Goal: Book appointment/travel/reservation

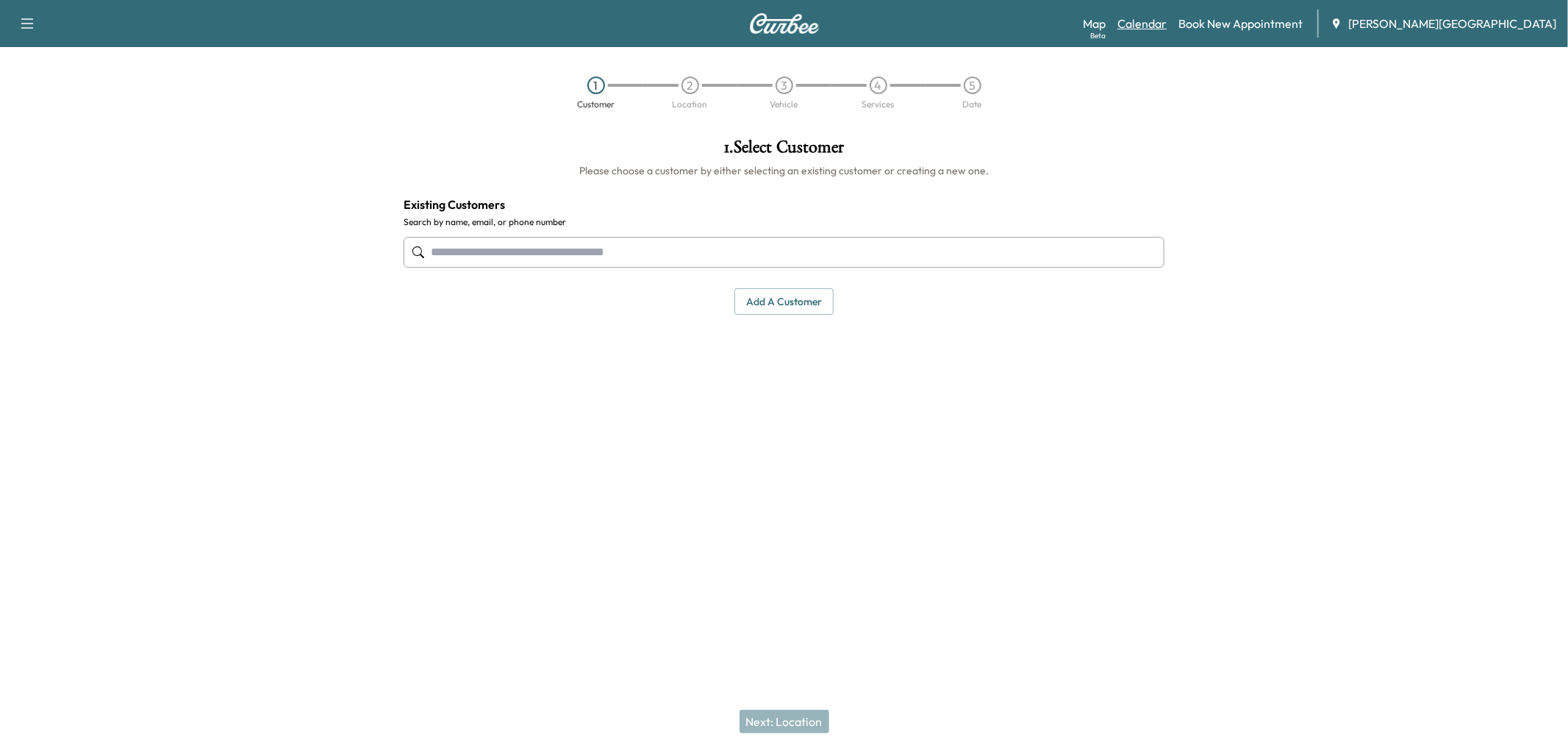
click at [1167, 24] on link "Calendar" at bounding box center [1142, 24] width 49 height 18
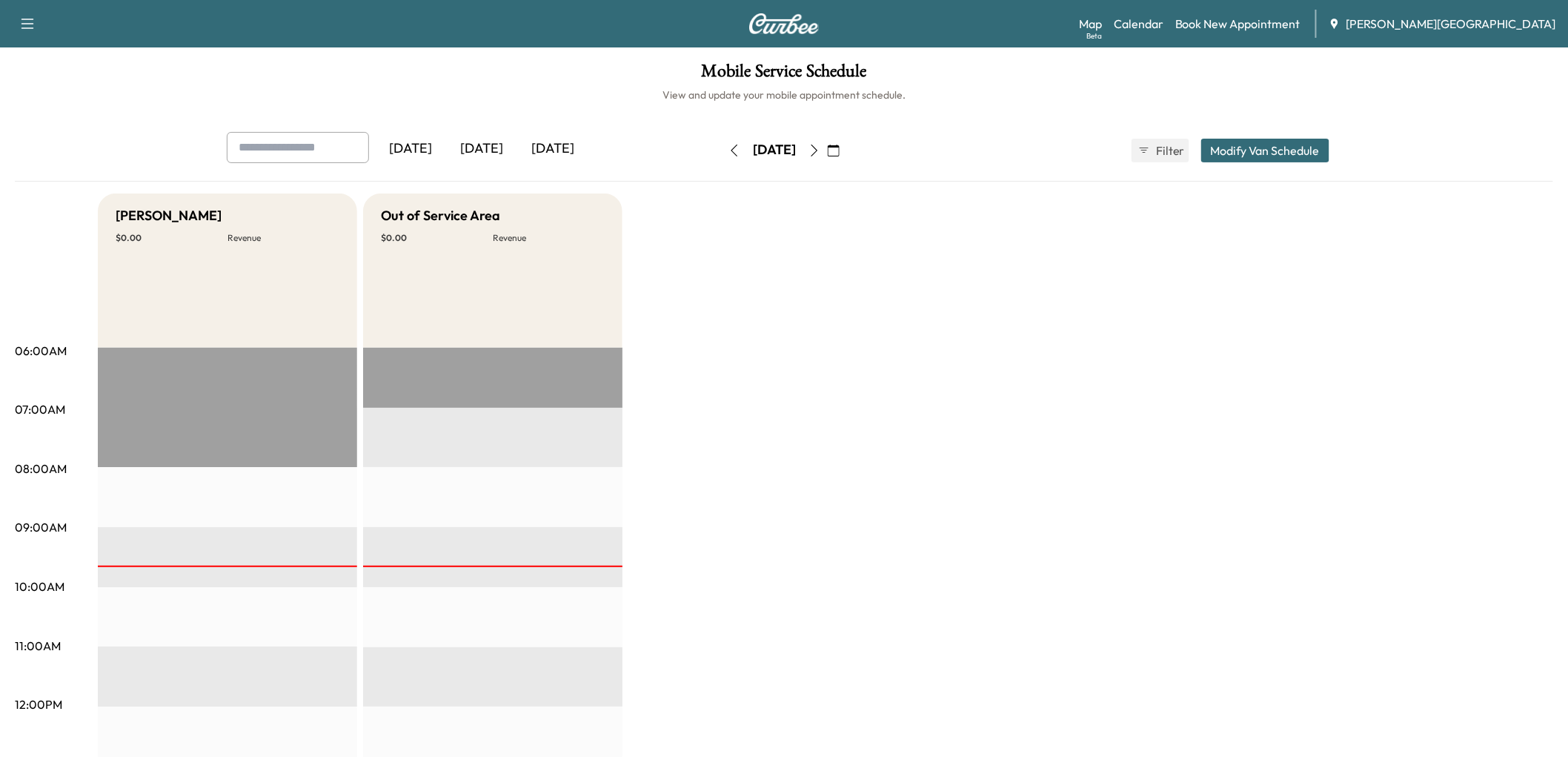
click at [840, 156] on icon "button" at bounding box center [833, 150] width 12 height 12
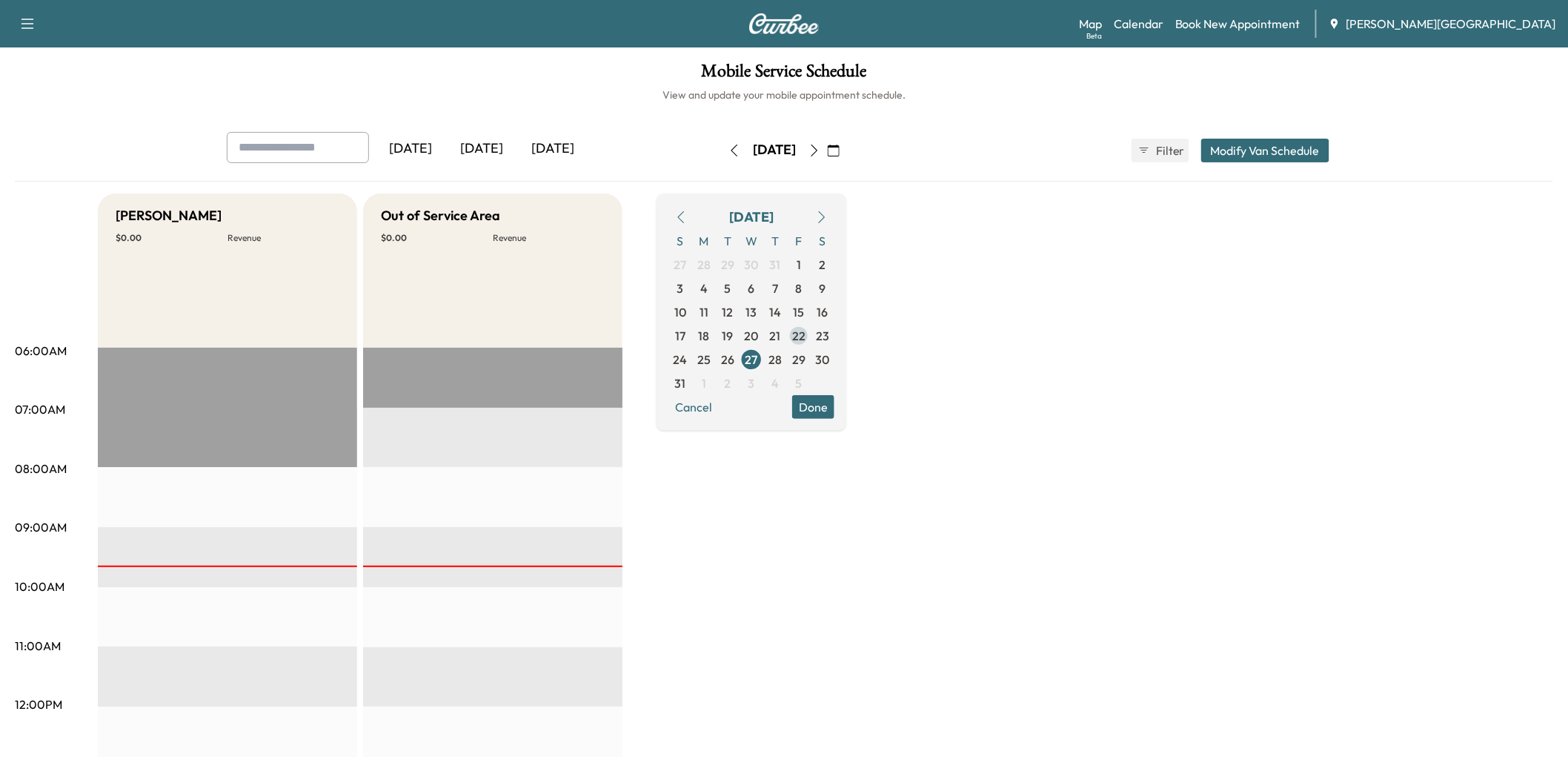
click at [806, 345] on span "22" at bounding box center [799, 336] width 13 height 18
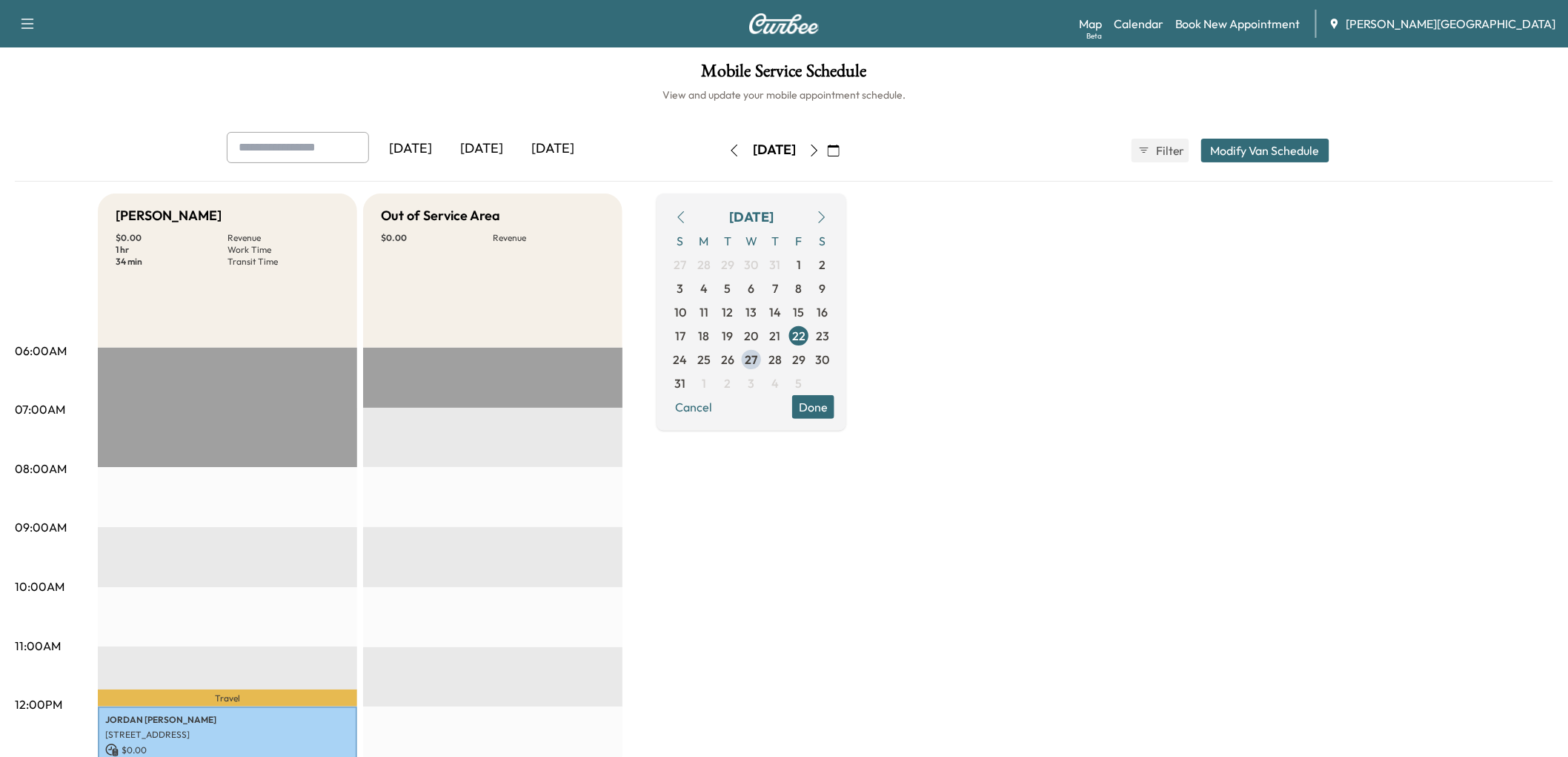
click at [987, 142] on div "Mobile Service Schedule View and update your mobile appointment schedule. [DATE…" at bounding box center [784, 684] width 1568 height 1273
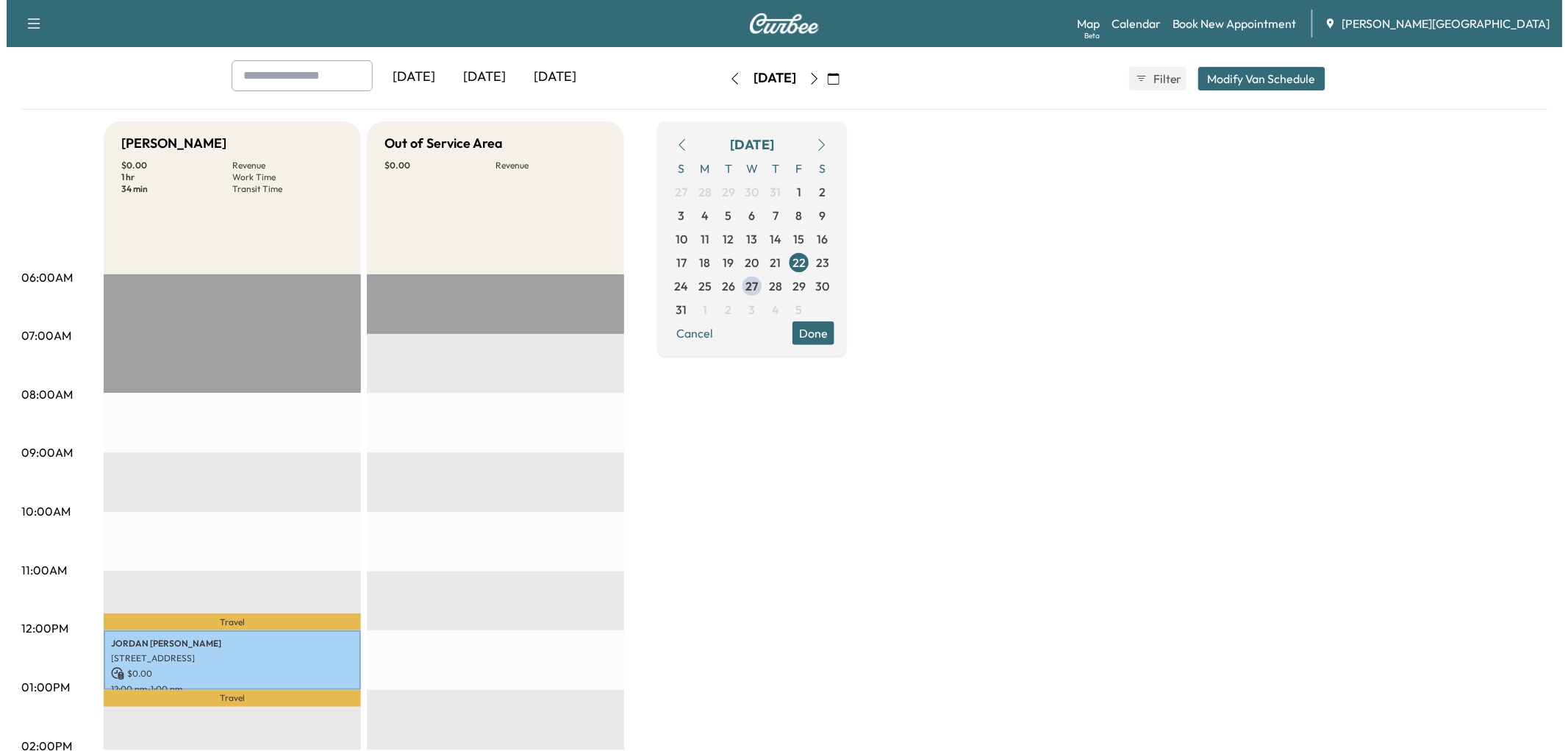
scroll to position [245, 0]
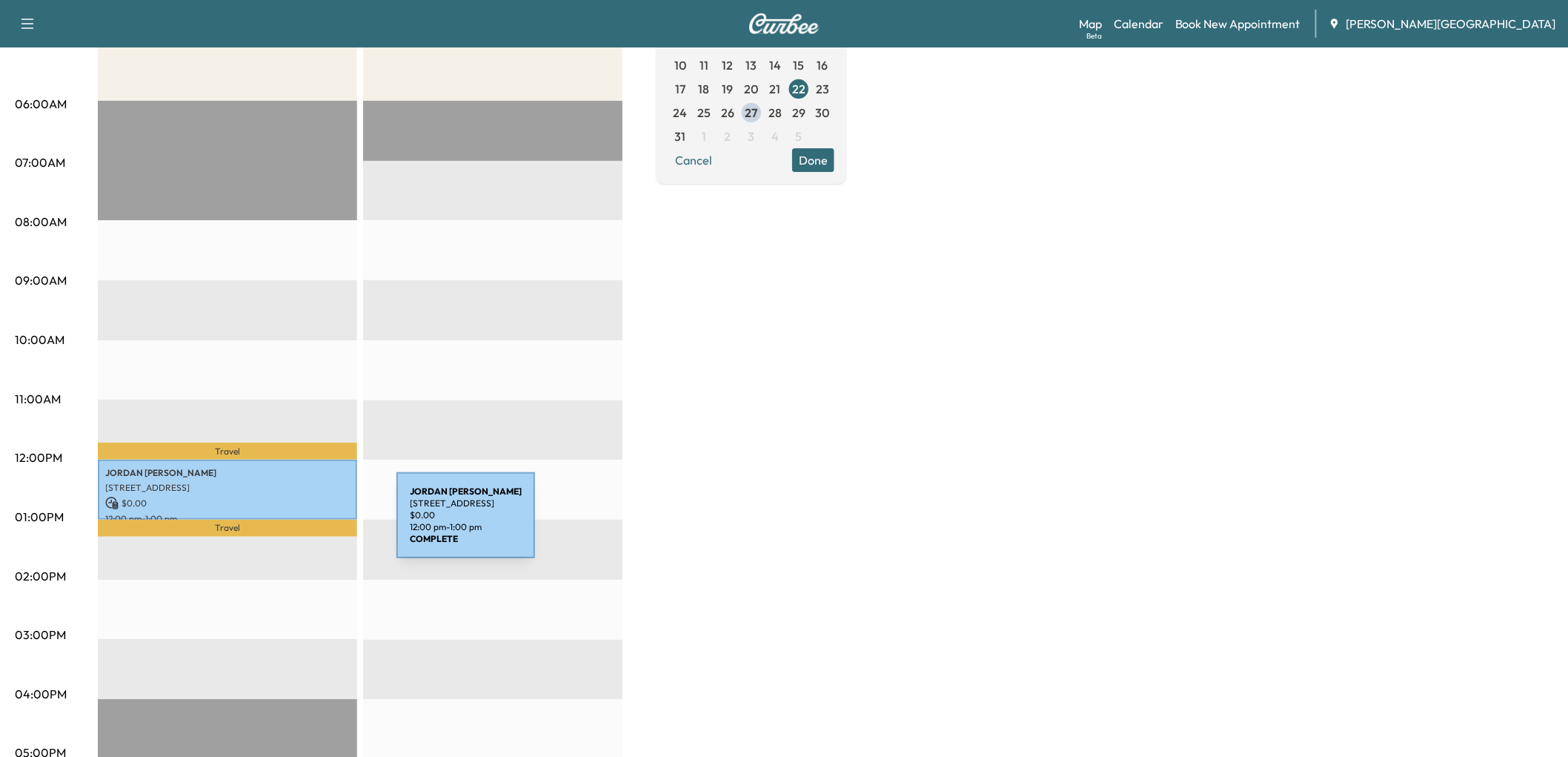
click at [285, 494] on p "[STREET_ADDRESS]" at bounding box center [227, 488] width 245 height 12
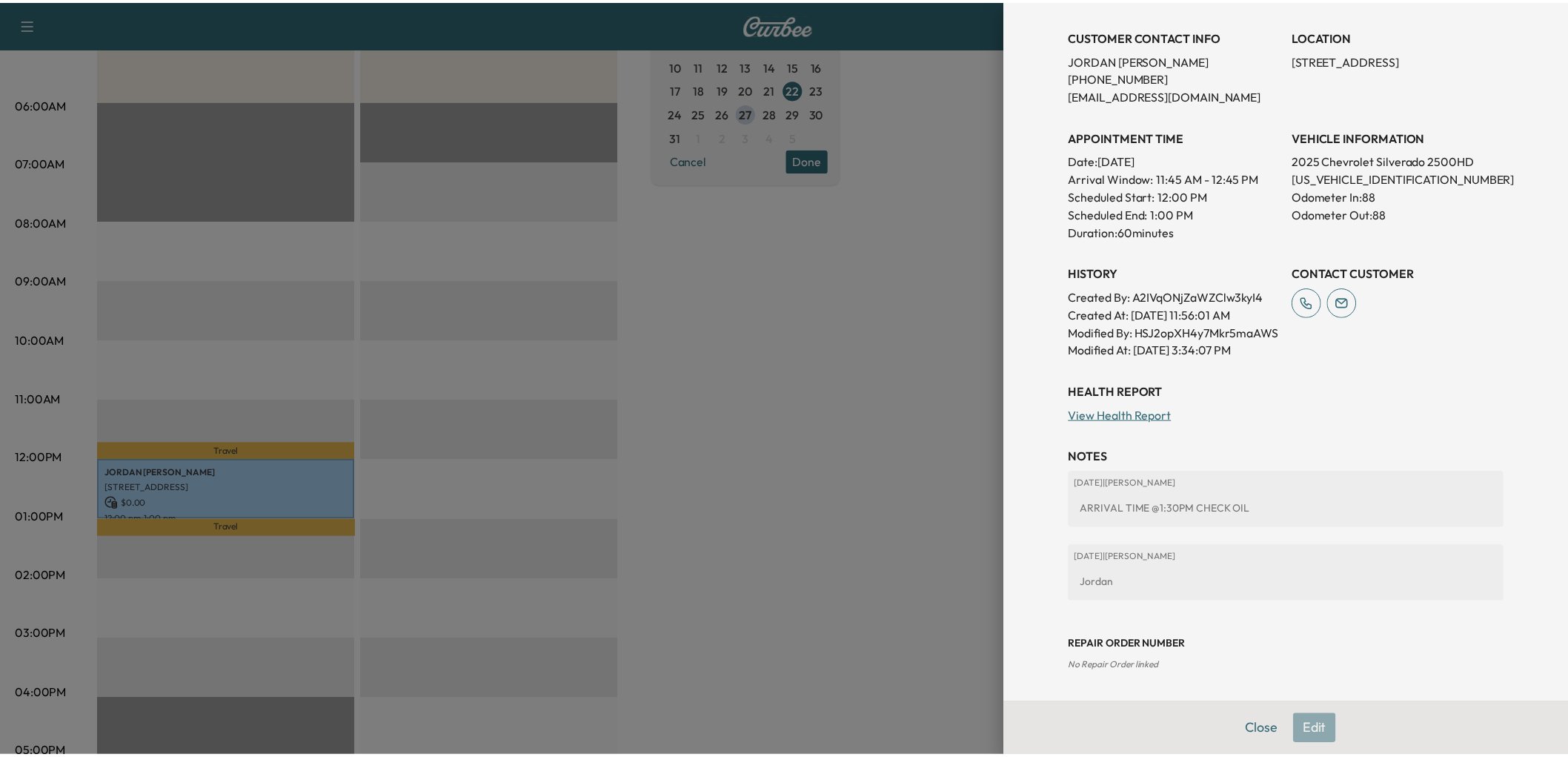
scroll to position [576, 0]
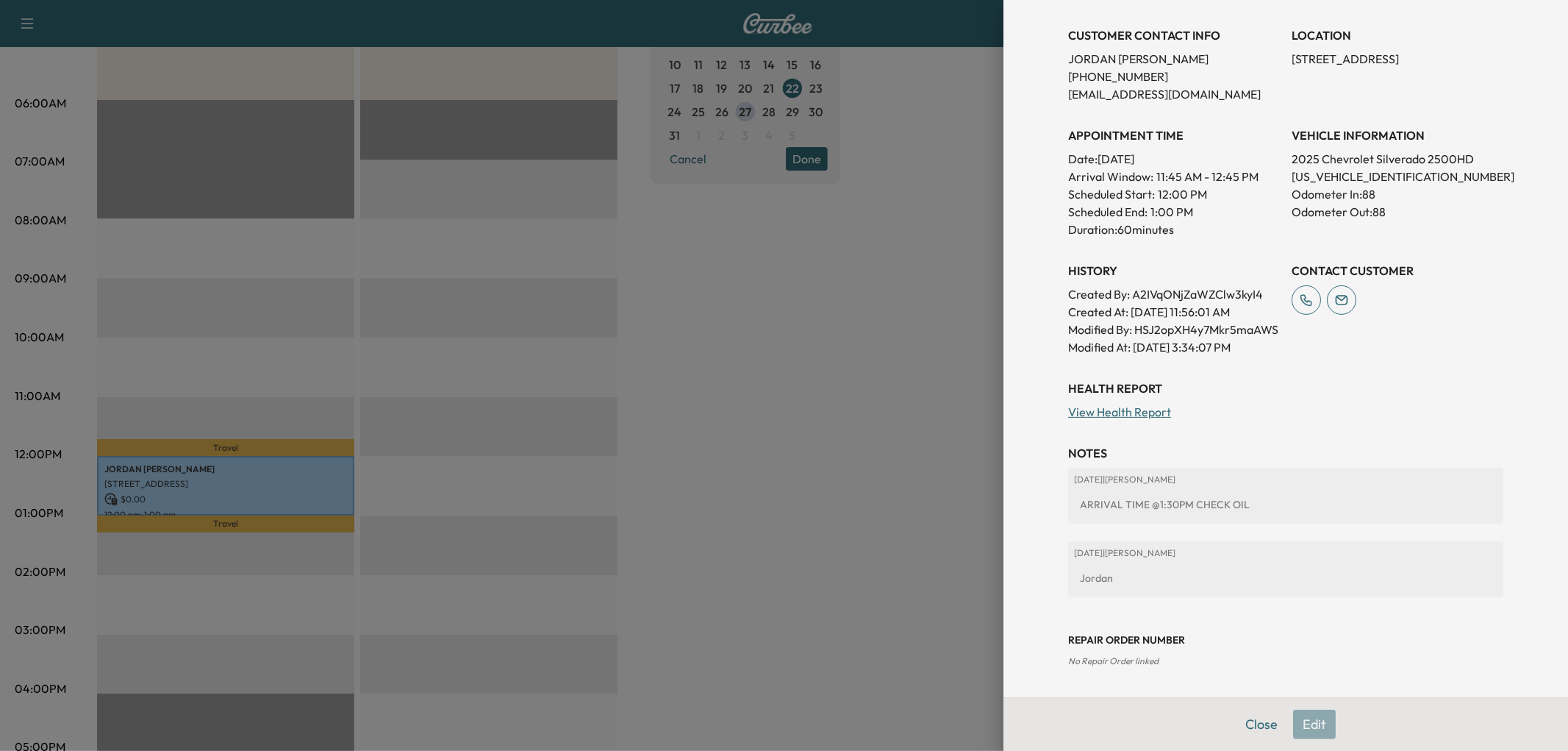
click at [686, 444] on div at bounding box center [784, 376] width 1568 height 751
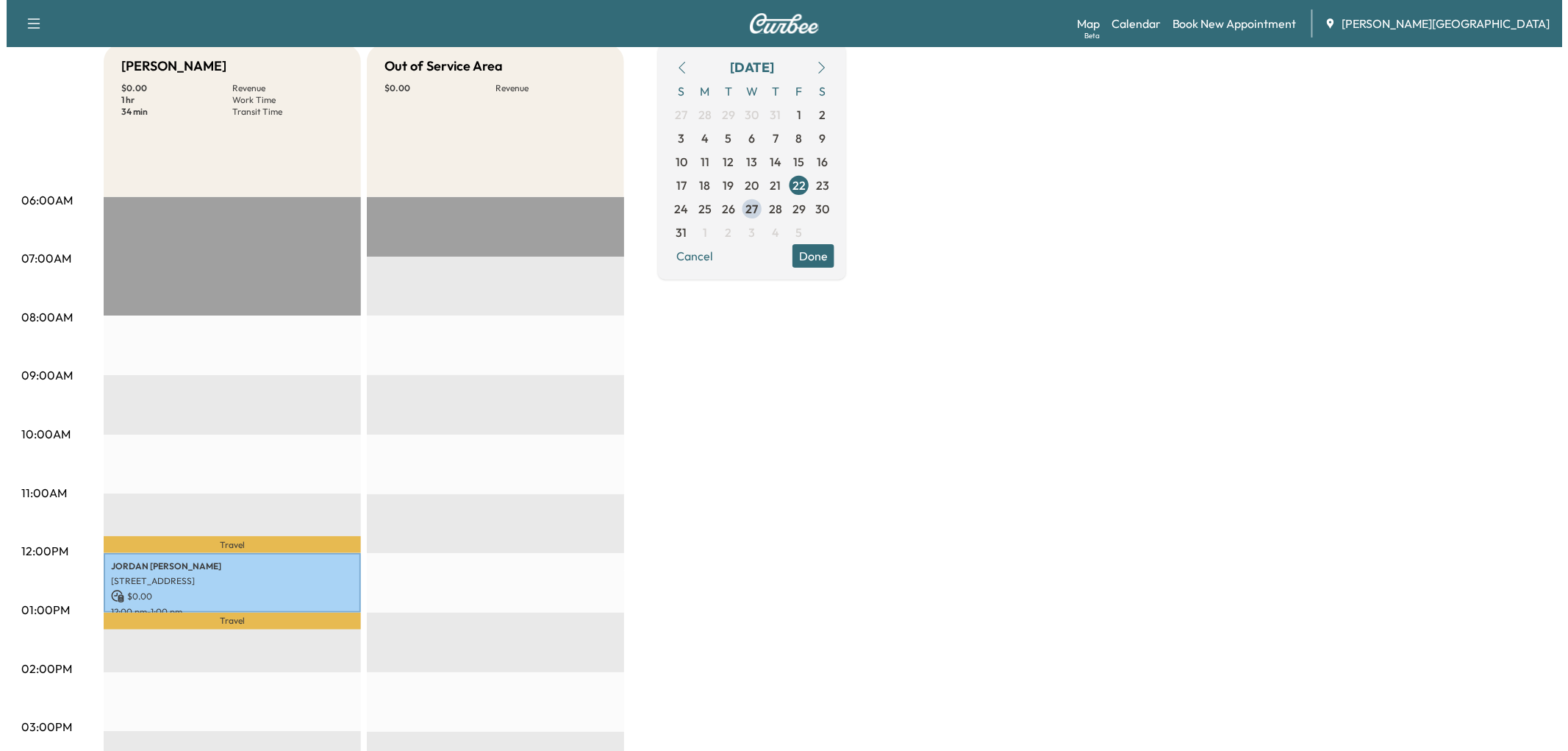
scroll to position [326, 0]
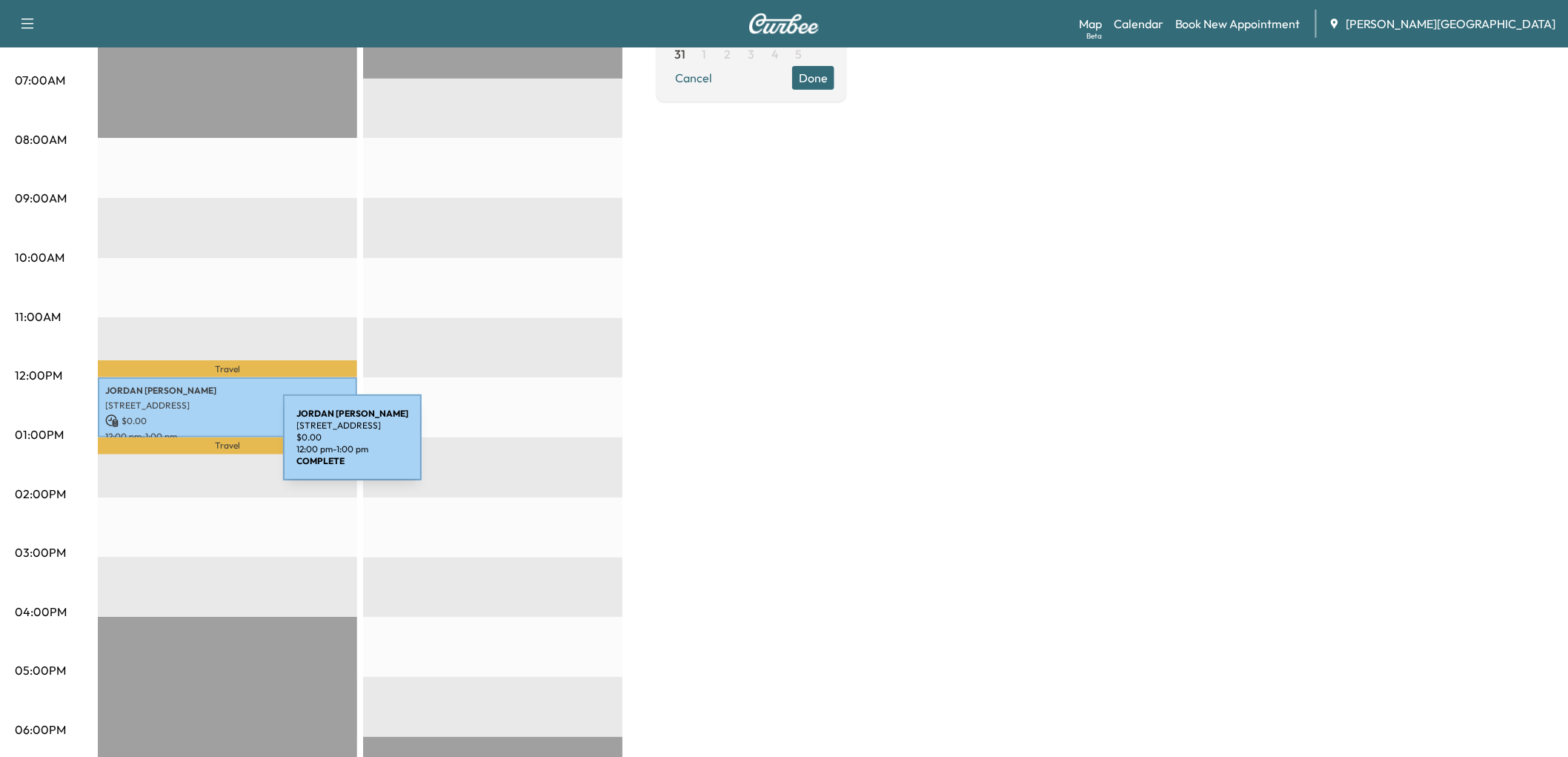
click at [172, 412] on p "[STREET_ADDRESS]" at bounding box center [227, 405] width 245 height 12
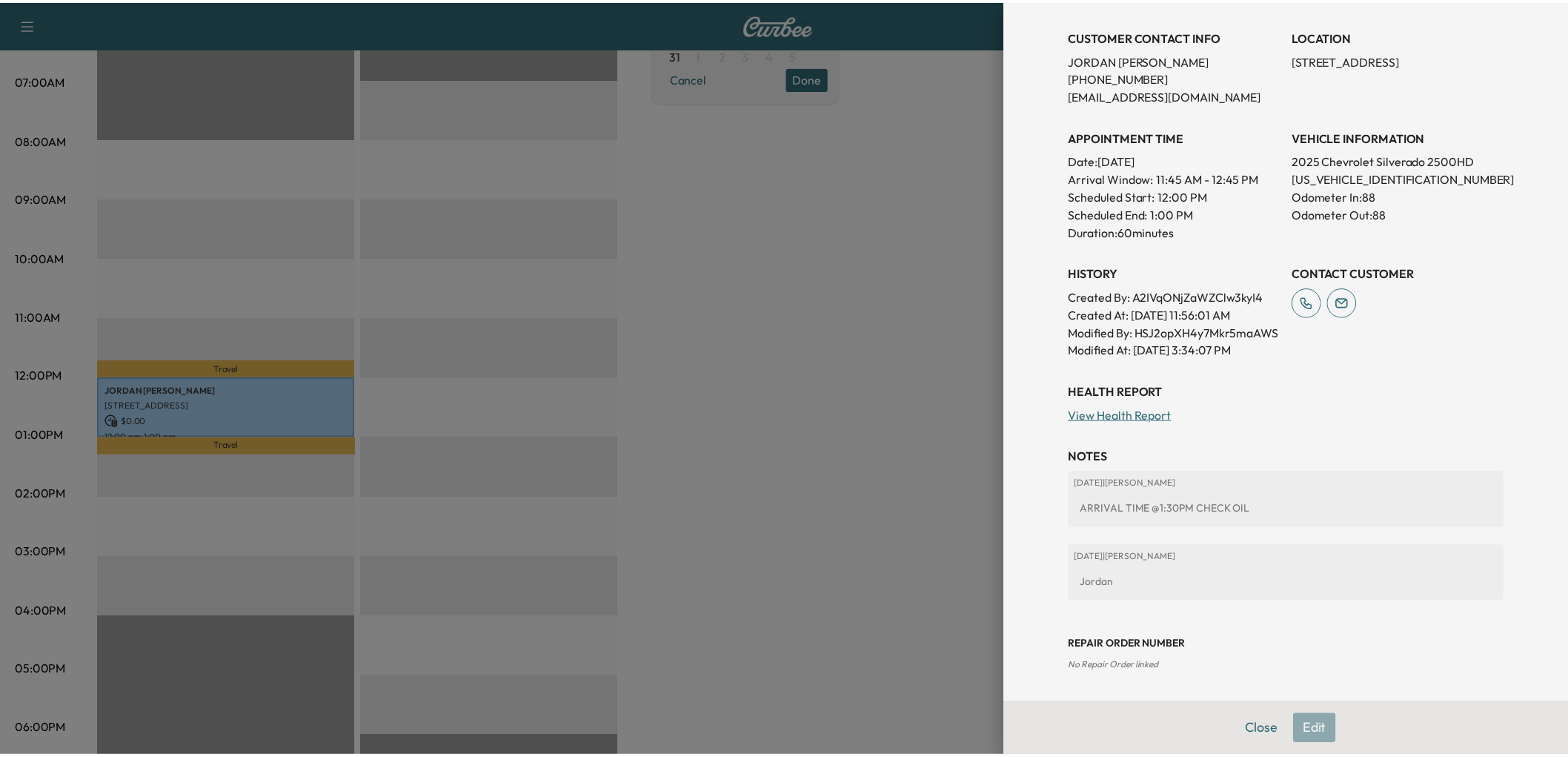
scroll to position [612, 0]
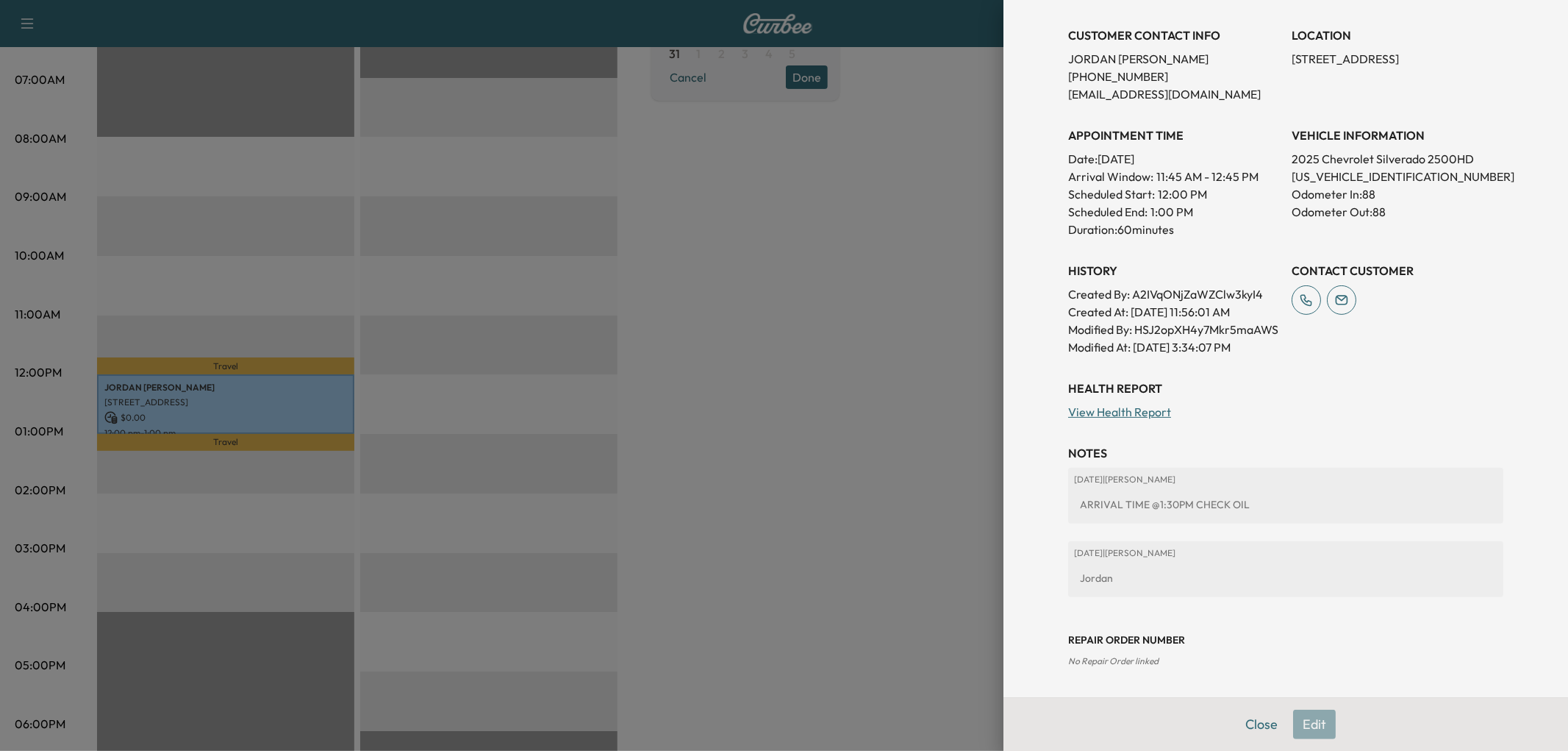
click at [816, 446] on div at bounding box center [784, 376] width 1568 height 751
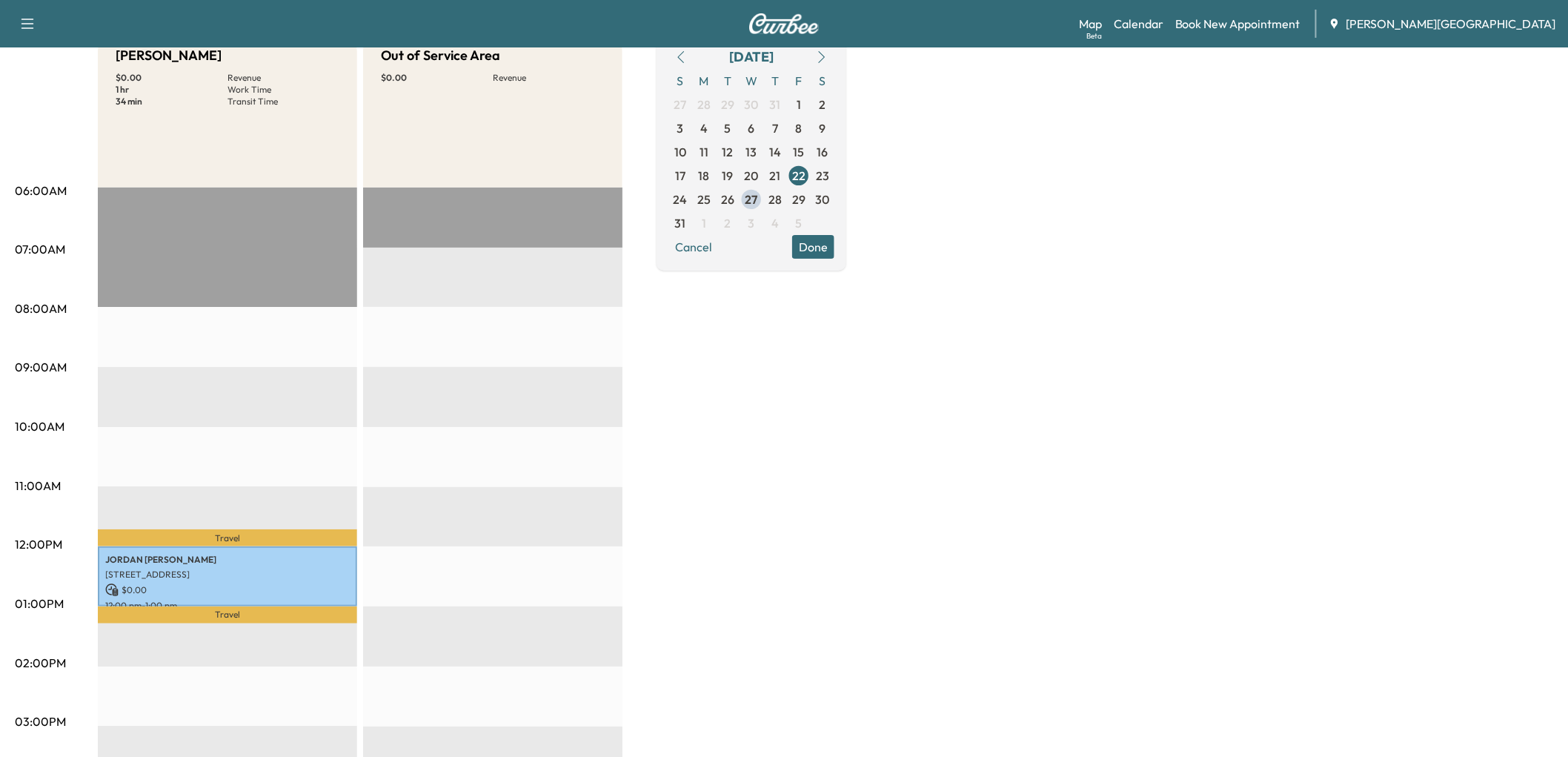
scroll to position [0, 0]
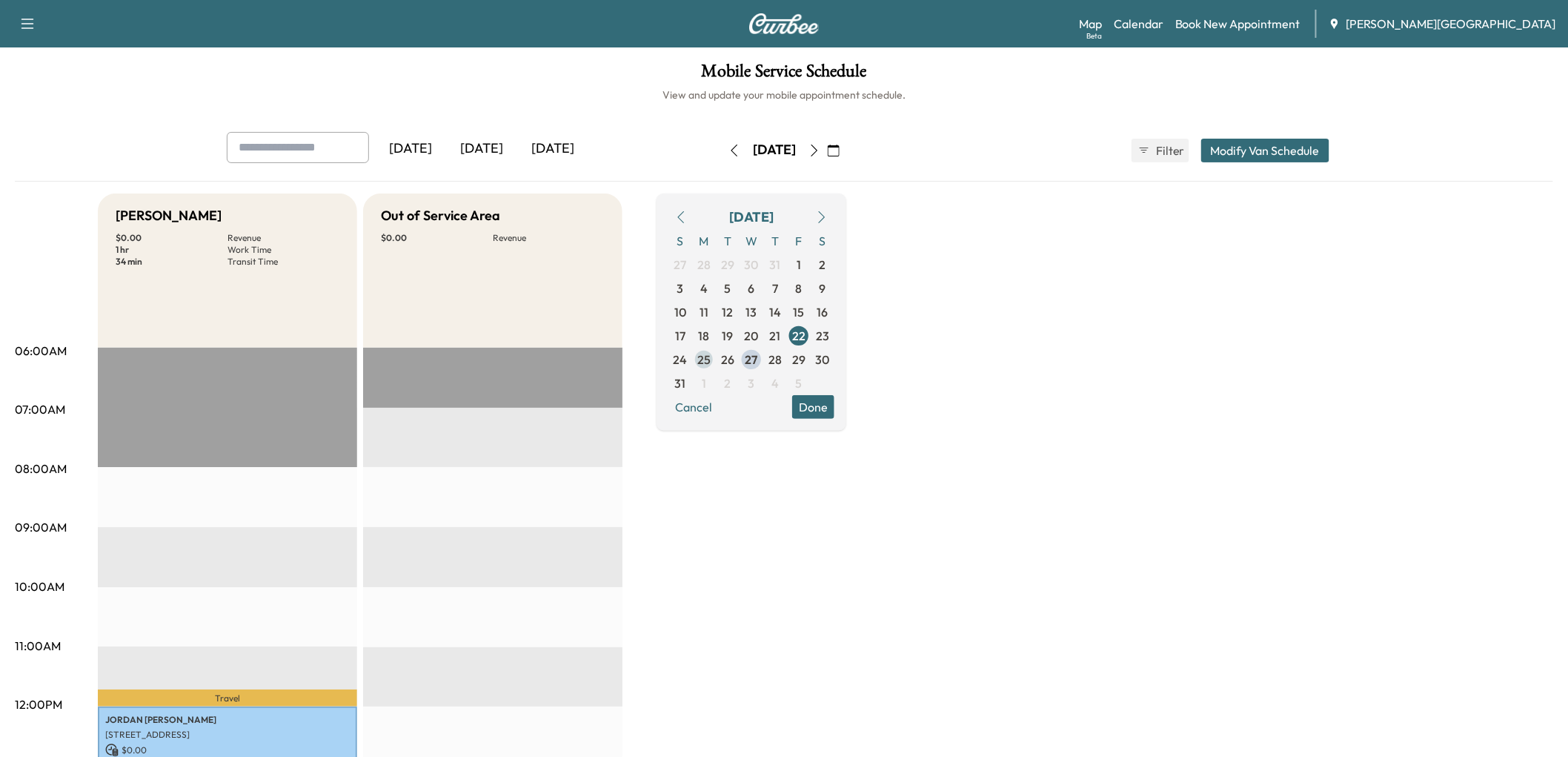
click at [711, 368] on span "25" at bounding box center [704, 360] width 13 height 18
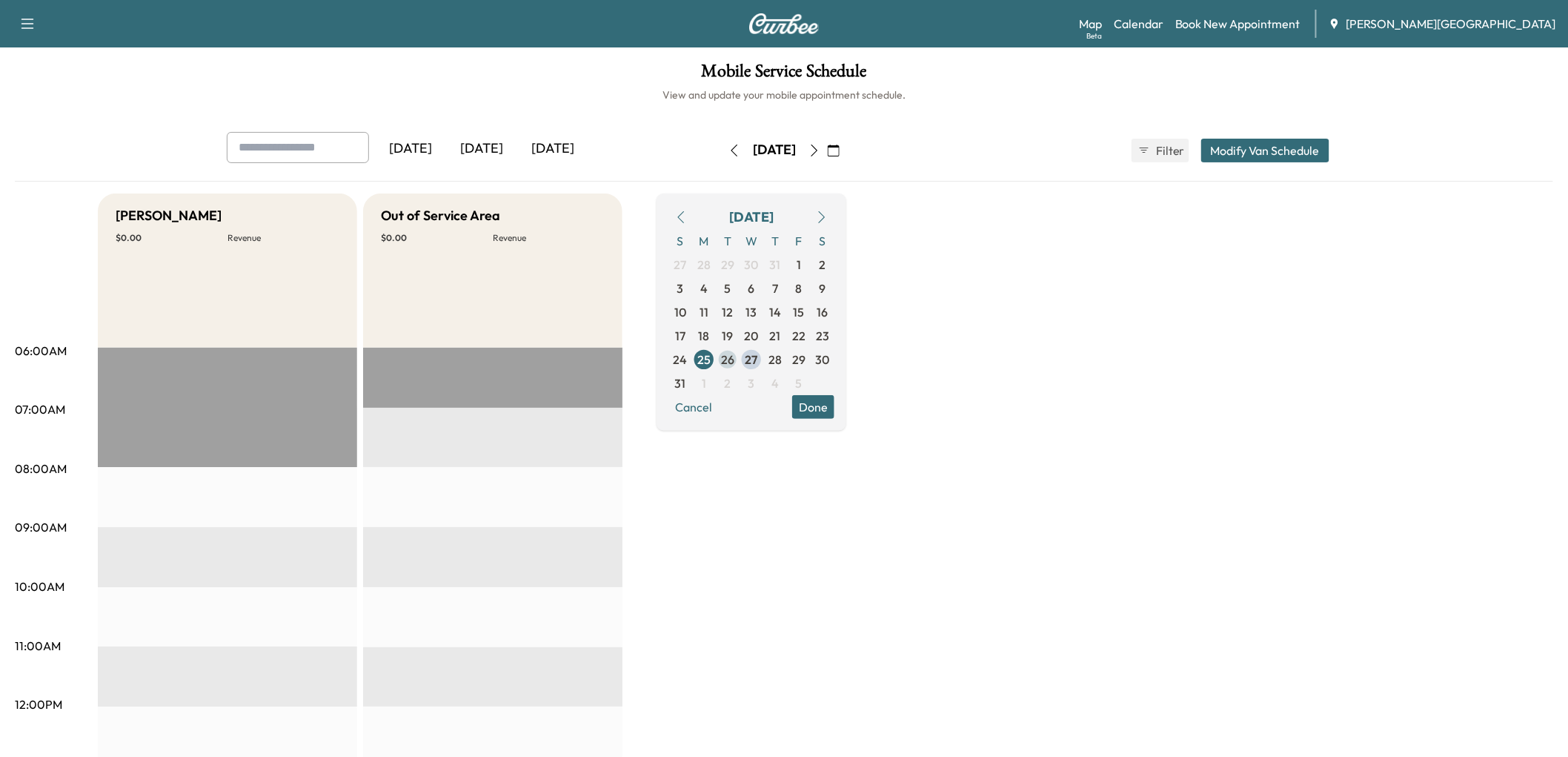
click at [735, 368] on span "26" at bounding box center [728, 360] width 13 height 18
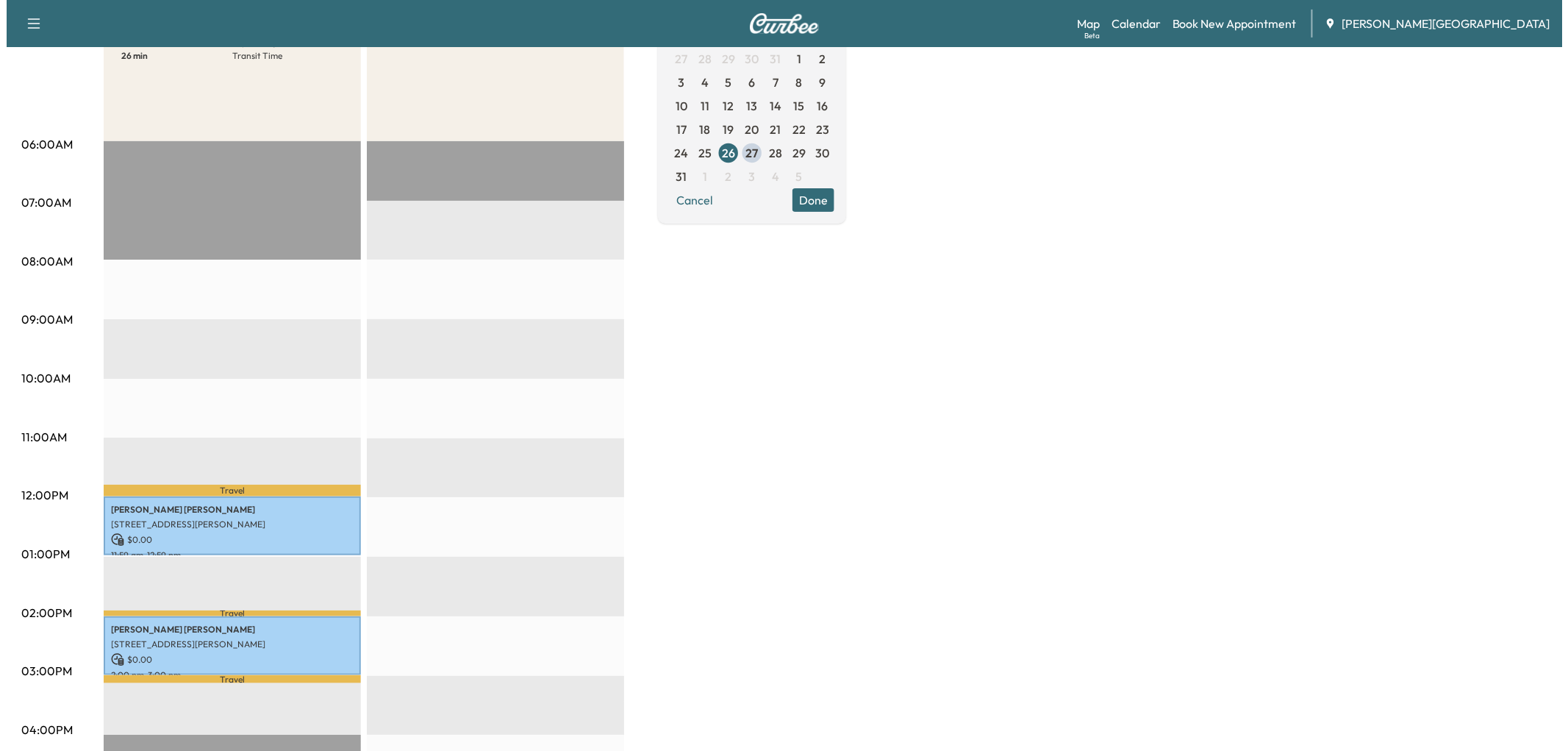
scroll to position [245, 0]
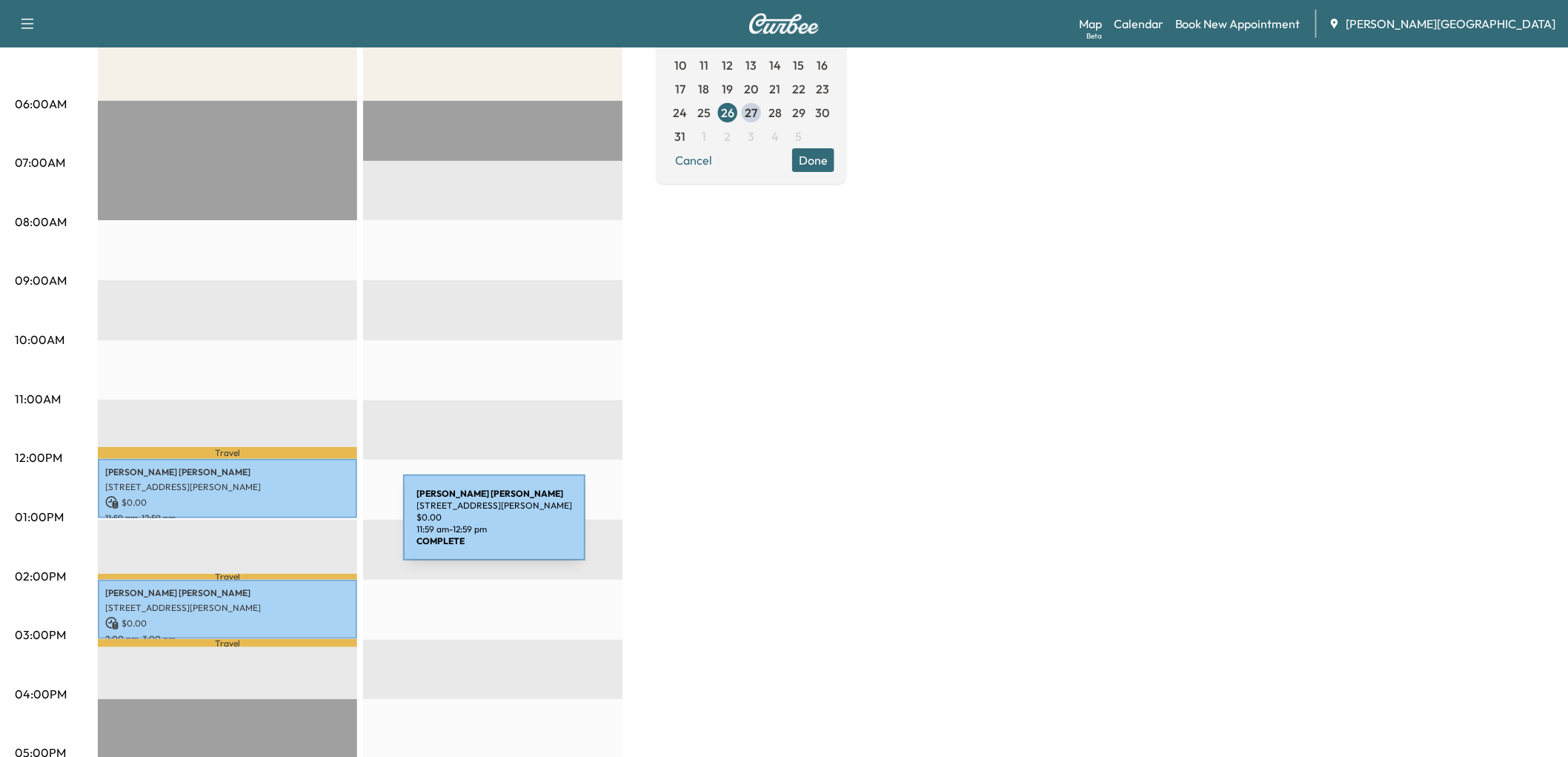
click at [292, 493] on p "[STREET_ADDRESS][PERSON_NAME]" at bounding box center [227, 487] width 245 height 12
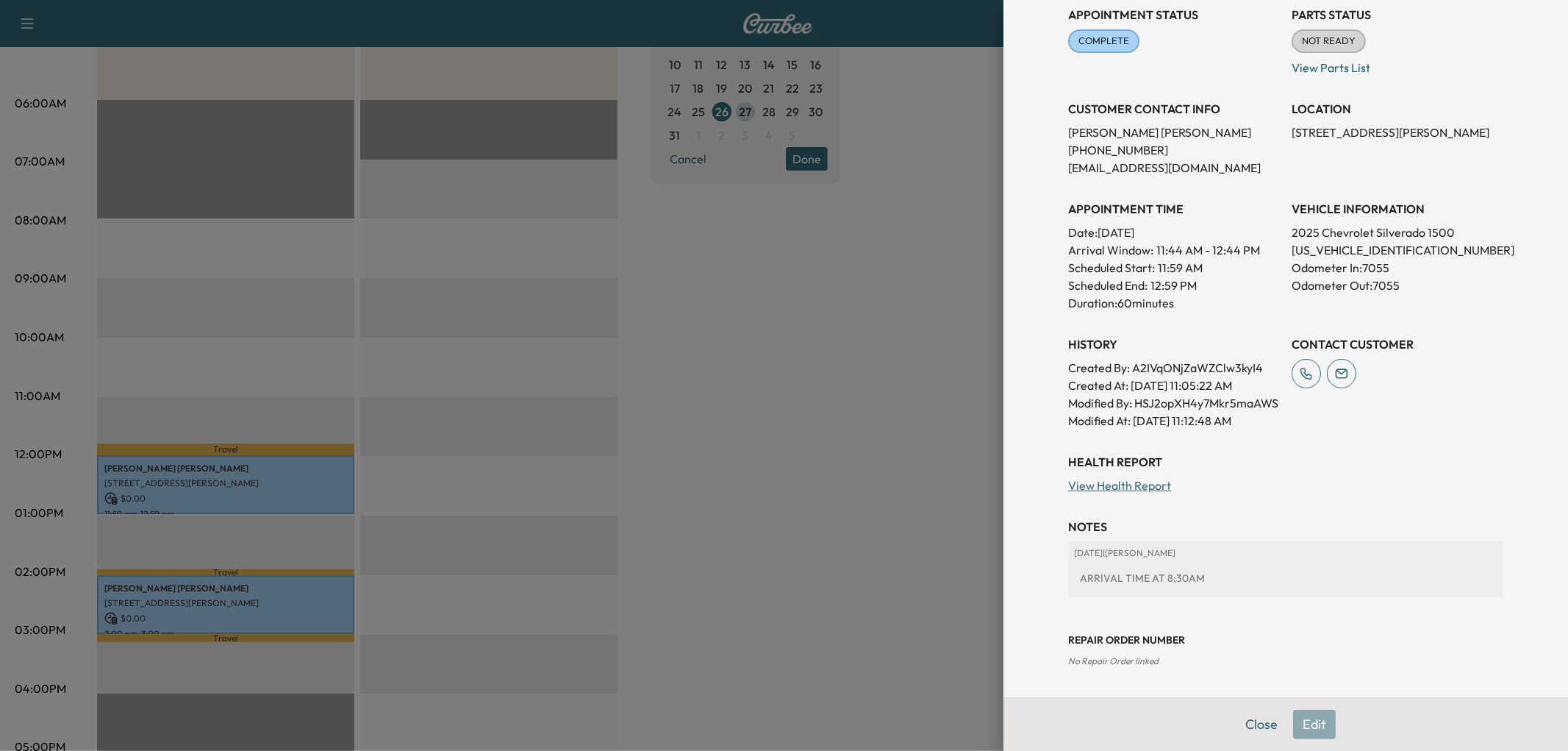
scroll to position [517, 0]
